Goal: Find specific page/section: Find specific page/section

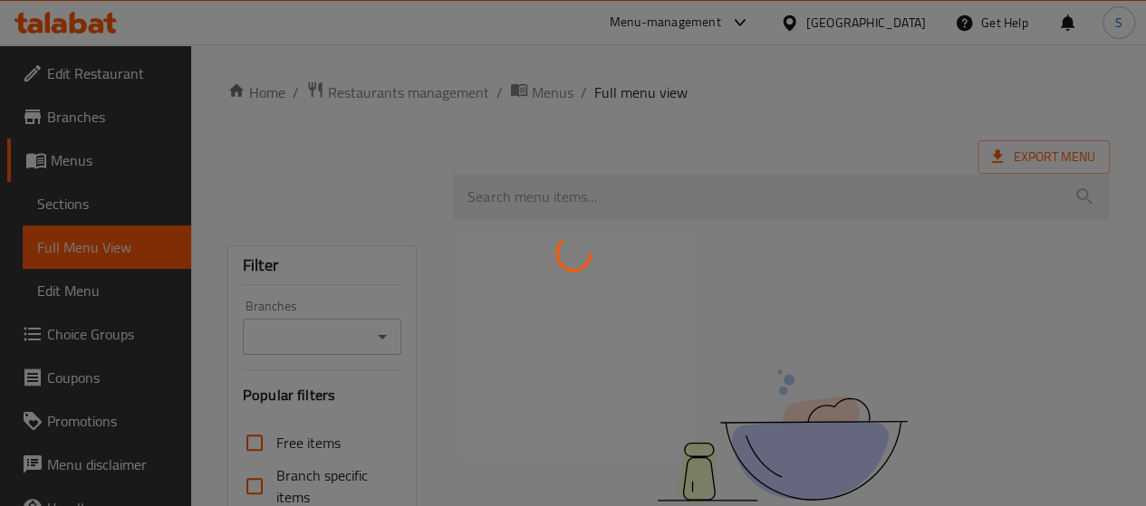
click at [68, 164] on div at bounding box center [573, 253] width 1146 height 506
click at [74, 159] on div at bounding box center [573, 253] width 1146 height 506
click at [97, 163] on div at bounding box center [573, 253] width 1146 height 506
click at [72, 164] on div at bounding box center [573, 253] width 1146 height 506
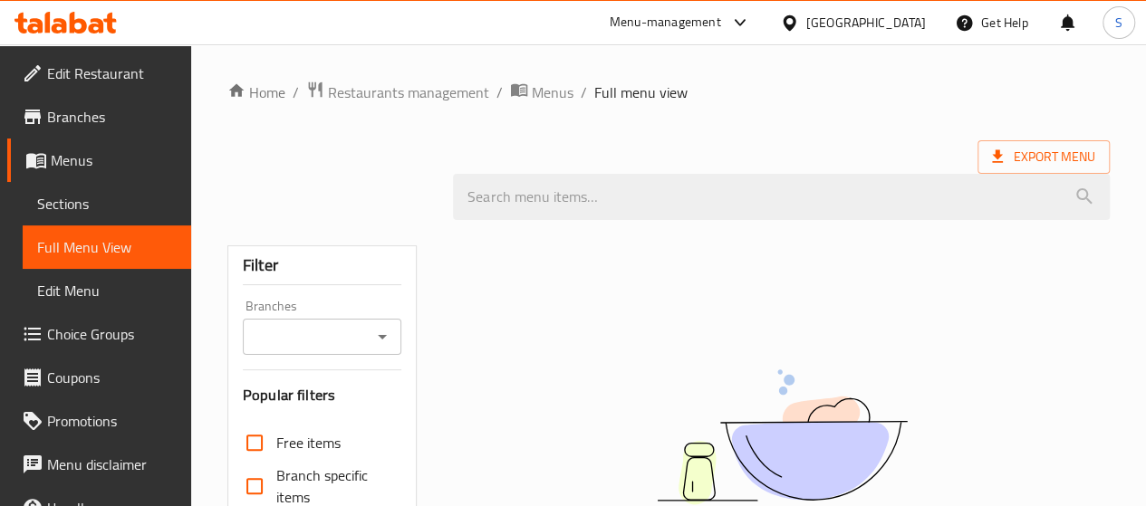
click at [62, 159] on span "Menus" at bounding box center [114, 160] width 126 height 22
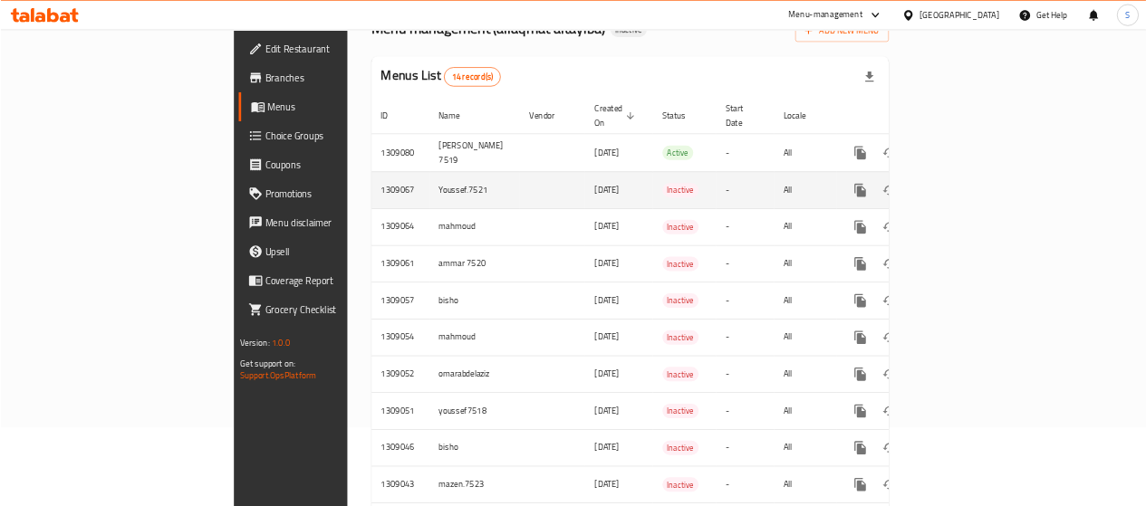
scroll to position [118, 0]
